Goal: Entertainment & Leisure: Consume media (video, audio)

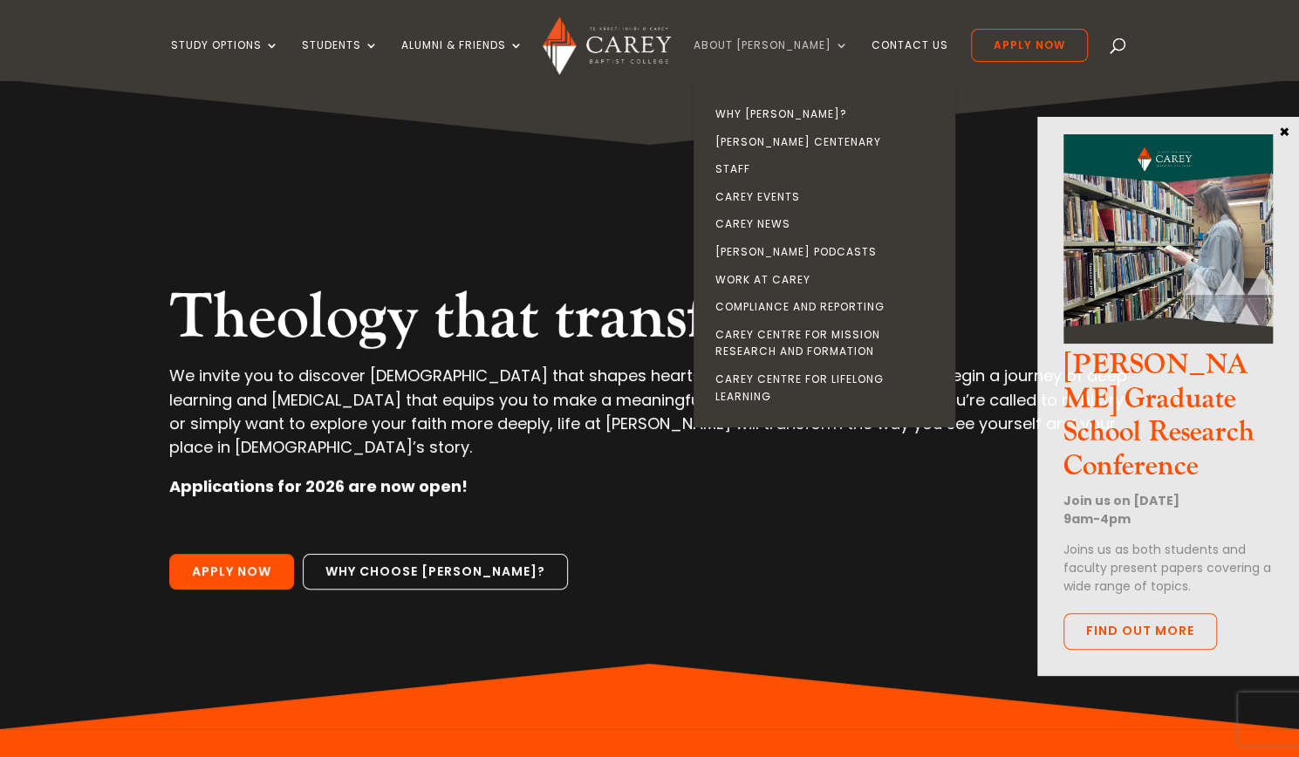
click at [812, 44] on link "About [PERSON_NAME]" at bounding box center [770, 59] width 155 height 41
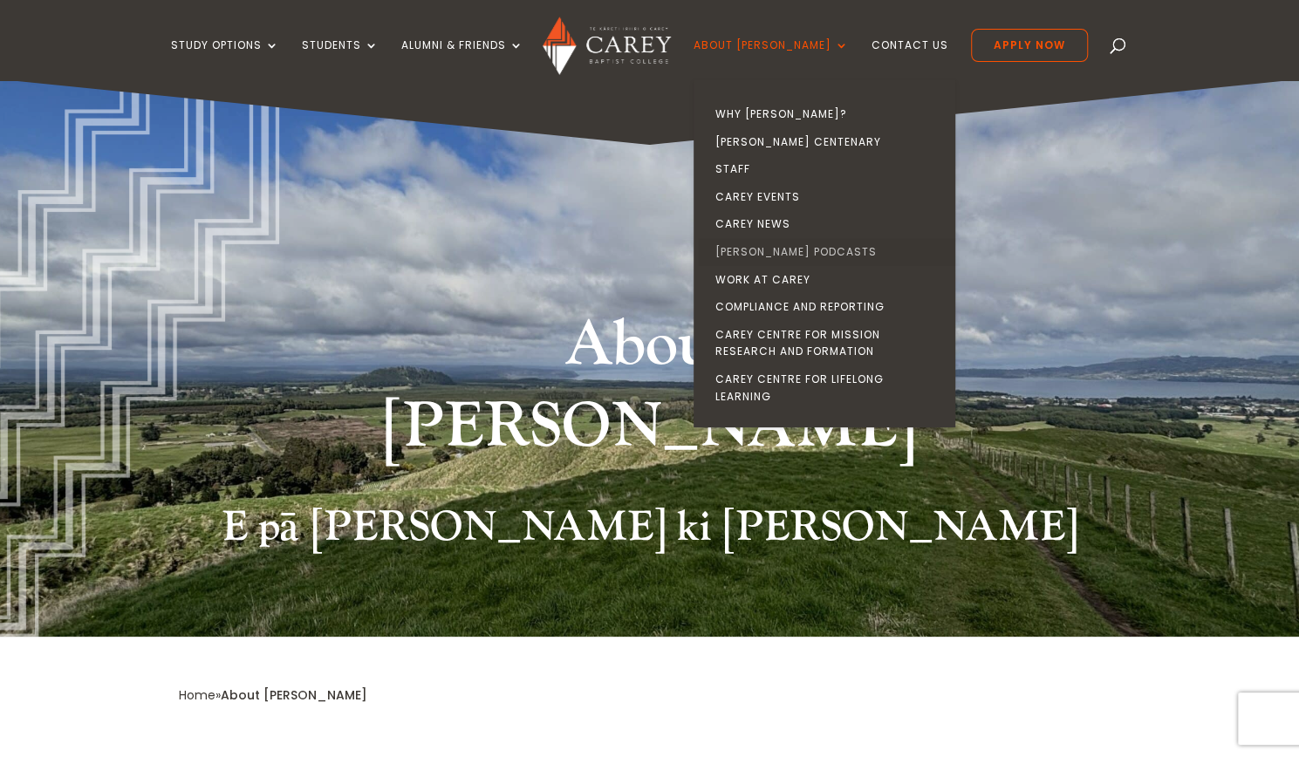
click at [808, 250] on link "[PERSON_NAME] Podcasts" at bounding box center [829, 252] width 262 height 28
